Goal: Navigation & Orientation: Find specific page/section

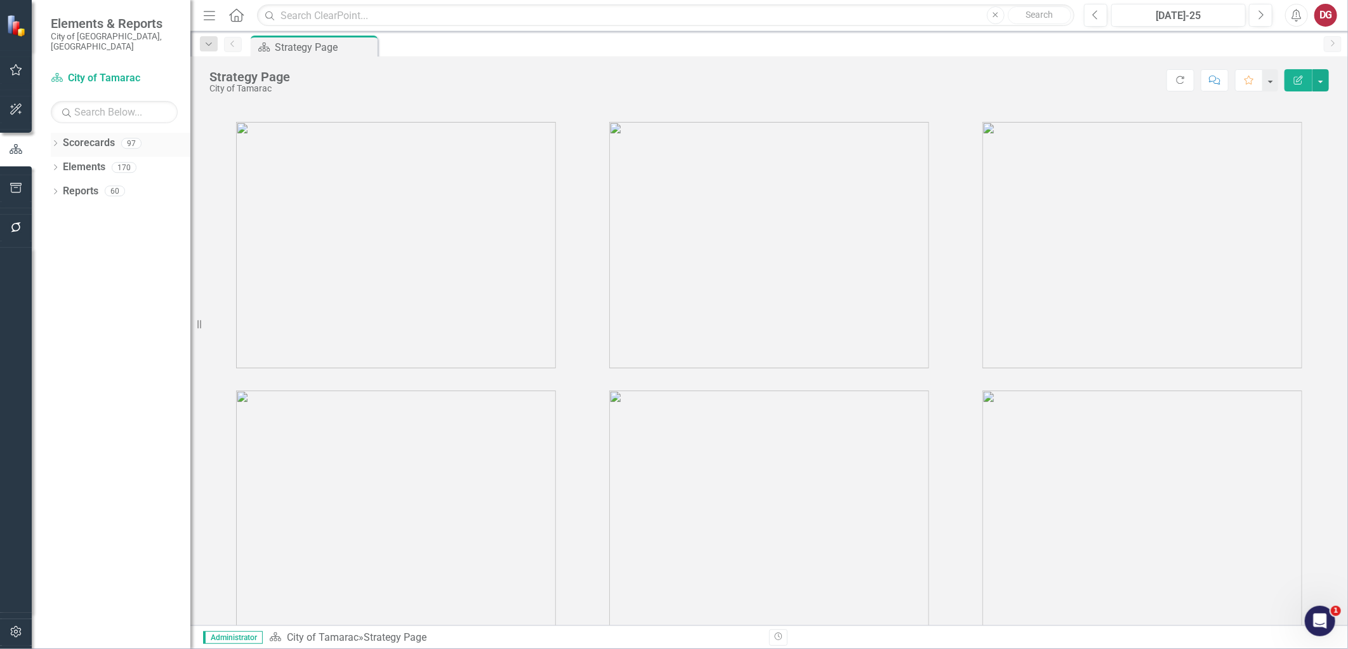
click at [85, 136] on link "Scorecards" at bounding box center [89, 143] width 52 height 15
click at [53, 141] on icon "Dropdown" at bounding box center [55, 144] width 9 height 7
